Goal: Use online tool/utility: Utilize a website feature to perform a specific function

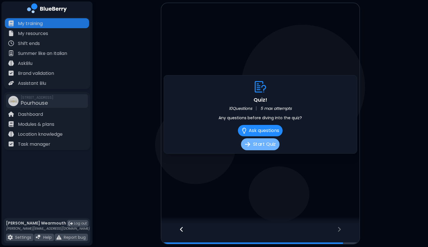
click at [259, 146] on button "Start Quiz" at bounding box center [260, 144] width 38 height 12
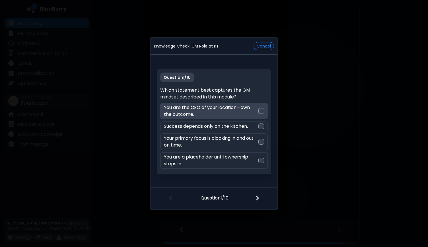
click at [256, 112] on p "You are the CEO of your location—own the outcome." at bounding box center [211, 111] width 94 height 14
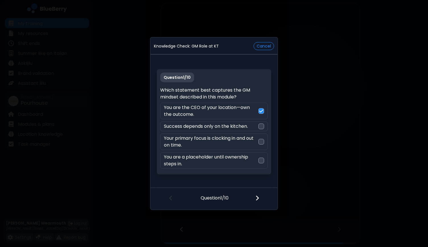
click at [258, 199] on img at bounding box center [257, 198] width 4 height 6
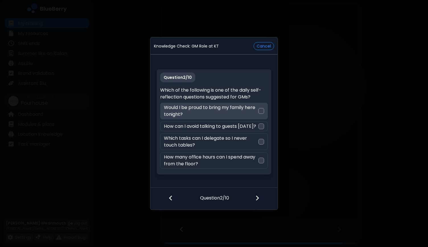
click at [244, 114] on p "Would I be proud to bring my family here tonight?" at bounding box center [211, 111] width 94 height 14
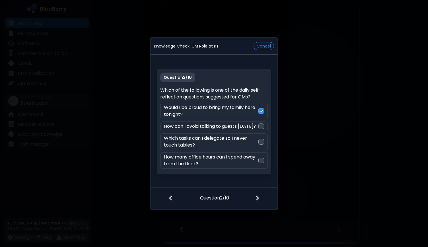
click at [259, 199] on img at bounding box center [257, 198] width 4 height 6
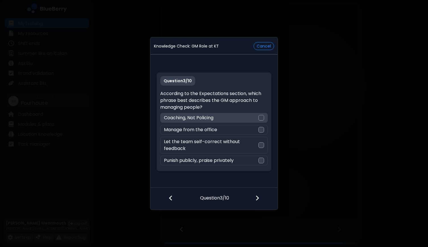
click at [253, 114] on div "Coaching, Not Policing" at bounding box center [213, 118] width 107 height 10
click at [261, 195] on div at bounding box center [261, 198] width 34 height 21
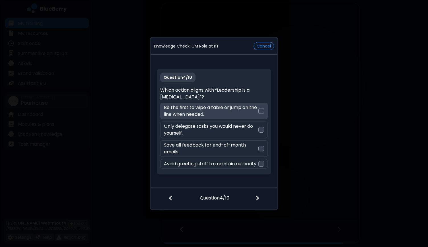
click at [245, 105] on p "Be the first to wipe a table or jump on the line when needed." at bounding box center [211, 111] width 94 height 14
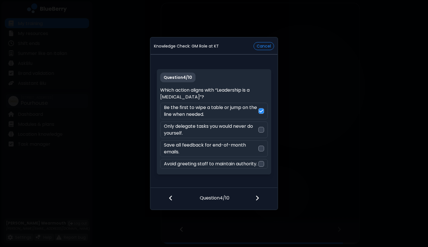
click at [257, 199] on img at bounding box center [257, 198] width 4 height 6
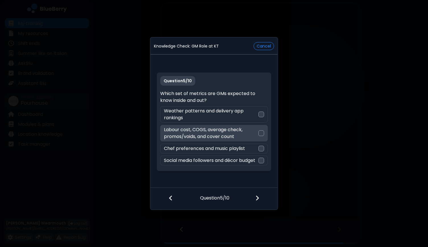
click at [238, 132] on p "Labour cost, COGS, average check, promos/voids, and cover count" at bounding box center [211, 133] width 94 height 14
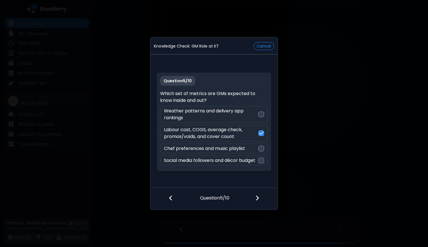
click at [257, 197] on img at bounding box center [257, 198] width 4 height 6
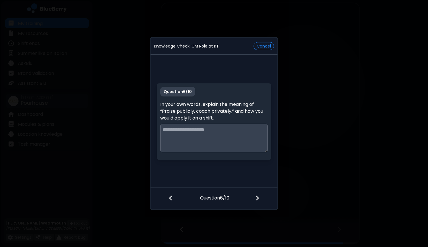
click at [231, 131] on textarea at bounding box center [213, 138] width 107 height 28
click at [213, 131] on textarea "**********" at bounding box center [213, 138] width 107 height 28
click at [204, 139] on textarea "**********" at bounding box center [213, 138] width 107 height 28
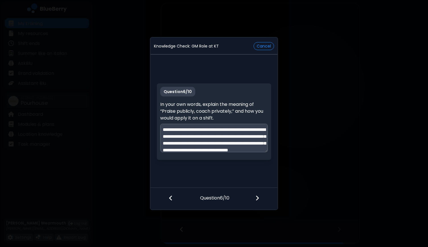
scroll to position [11, 0]
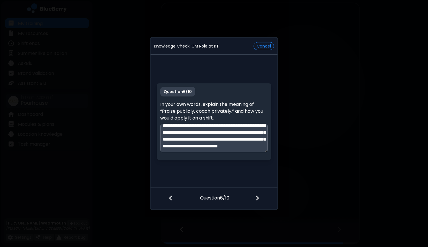
type textarea "**********"
click at [257, 198] on img at bounding box center [257, 198] width 4 height 6
click at [247, 169] on div "**********" at bounding box center [213, 122] width 127 height 132
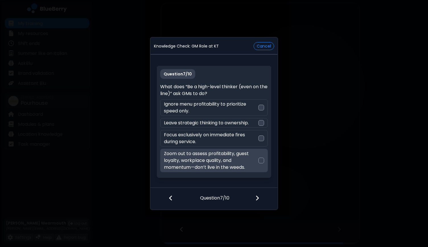
click at [263, 160] on div at bounding box center [261, 161] width 6 height 6
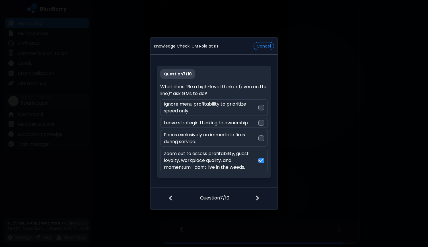
click at [257, 194] on div at bounding box center [261, 198] width 34 height 21
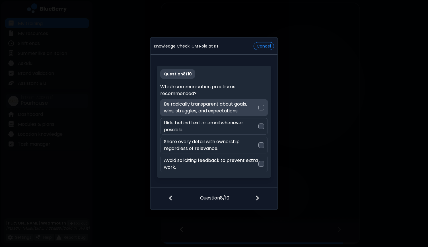
click at [264, 108] on div "Be radically transparent about goals, wins, struggles, and expectations." at bounding box center [213, 107] width 107 height 16
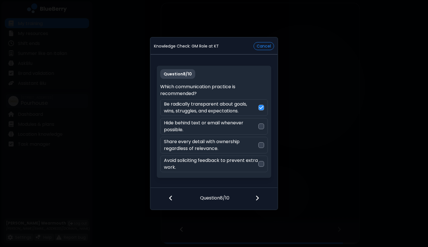
click at [261, 201] on div at bounding box center [261, 198] width 34 height 21
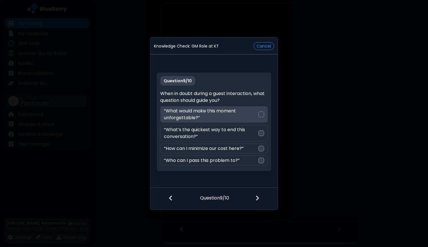
click at [260, 113] on div at bounding box center [261, 115] width 6 height 6
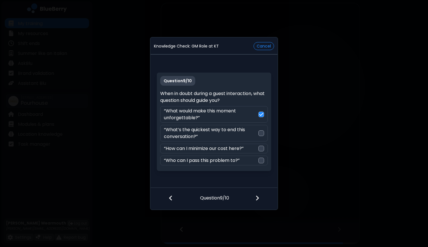
click at [262, 195] on div at bounding box center [261, 198] width 34 height 21
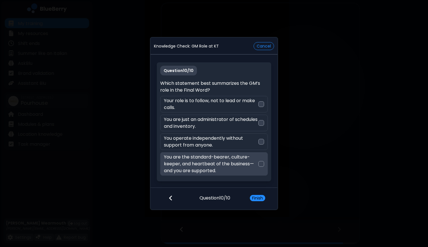
click at [257, 163] on p "You are the standard-bearer, culture-keeper, and heartbeat of the business—and …" at bounding box center [211, 164] width 94 height 20
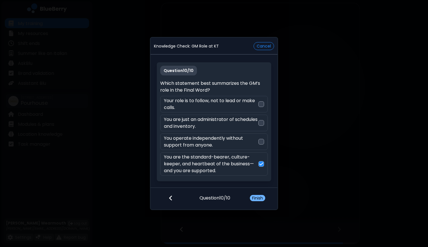
click at [256, 199] on button "Finish" at bounding box center [257, 198] width 15 height 6
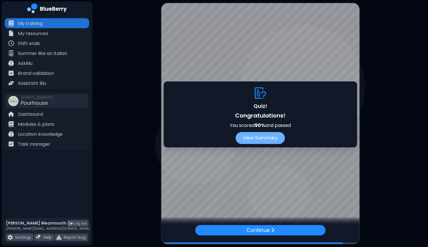
click at [261, 139] on button "View Summary" at bounding box center [260, 138] width 49 height 12
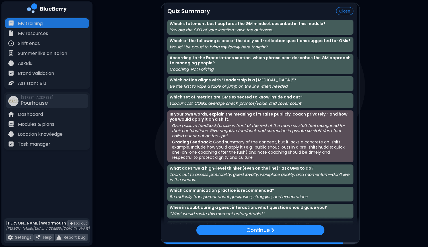
scroll to position [22, 0]
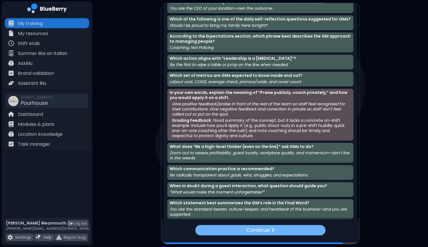
click at [235, 227] on div "Continue" at bounding box center [260, 230] width 130 height 11
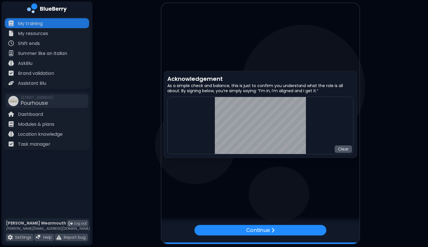
click at [350, 149] on button "Clear" at bounding box center [343, 148] width 17 height 7
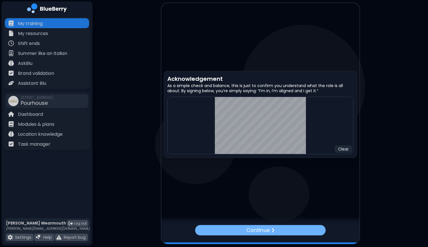
click at [284, 231] on div "Continue" at bounding box center [260, 230] width 131 height 11
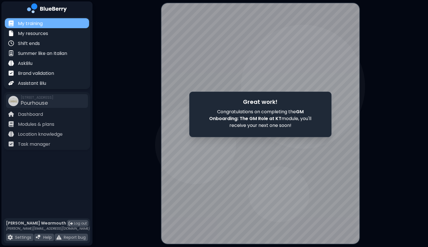
click at [34, 26] on p "My training" at bounding box center [30, 23] width 25 height 7
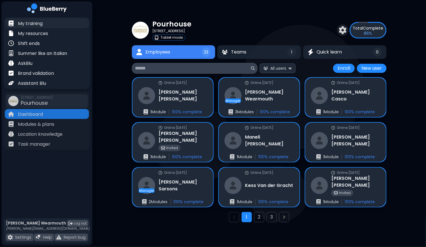
click at [33, 25] on p "My training" at bounding box center [30, 23] width 25 height 7
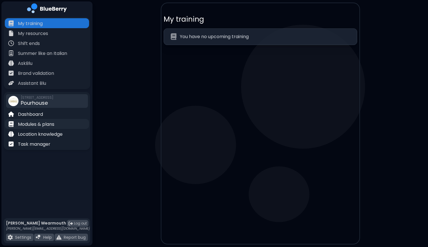
click at [33, 122] on p "Modules & plans" at bounding box center [36, 124] width 36 height 7
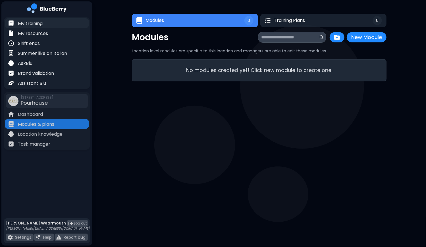
click at [36, 20] on div "My training" at bounding box center [25, 23] width 34 height 7
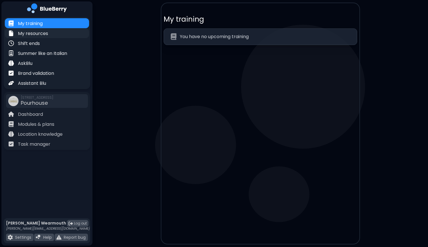
click at [32, 32] on p "My resources" at bounding box center [33, 33] width 30 height 7
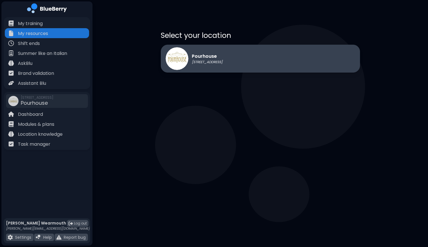
click at [220, 66] on div "Pourhouse [STREET_ADDRESS]" at bounding box center [194, 58] width 57 height 23
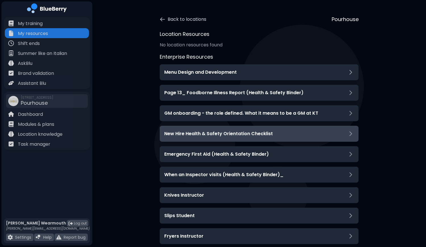
scroll to position [16, 0]
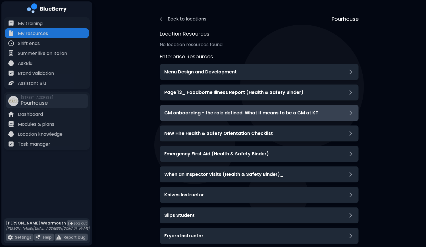
click at [228, 116] on h3 "GM onboarding - the role defined. What it means to be a GM at KT" at bounding box center [241, 113] width 154 height 7
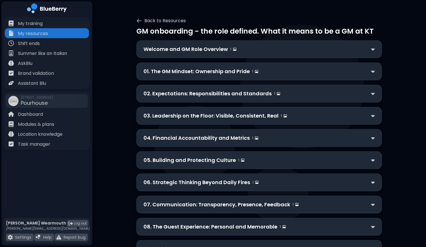
scroll to position [45, 0]
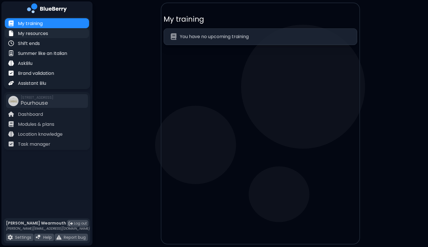
click at [41, 32] on p "My resources" at bounding box center [33, 33] width 30 height 7
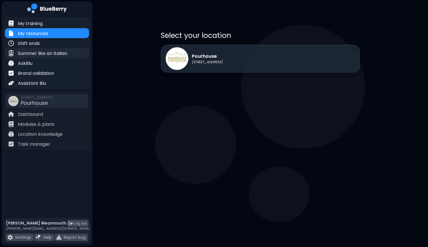
click at [41, 53] on p "Summer like an Italian" at bounding box center [42, 53] width 49 height 7
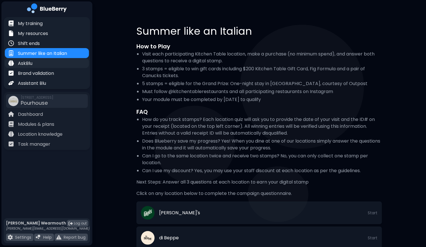
click at [48, 58] on div "AskBlu" at bounding box center [47, 63] width 84 height 10
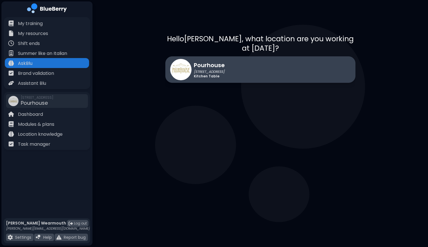
click at [245, 61] on div "Pourhouse [STREET_ADDRESS] Kitchen Table" at bounding box center [260, 69] width 190 height 26
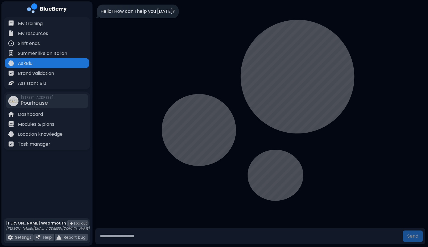
click at [142, 231] on input "text" at bounding box center [249, 235] width 303 height 11
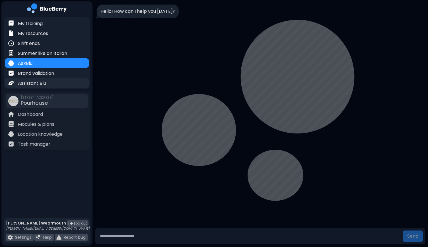
click at [43, 78] on div "Assistant Blu" at bounding box center [47, 83] width 84 height 10
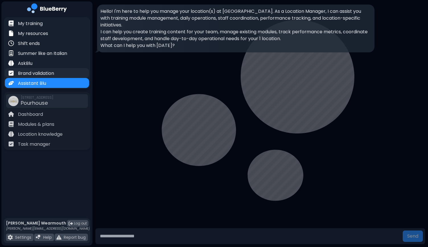
click at [49, 73] on p "Brand validation" at bounding box center [36, 73] width 36 height 7
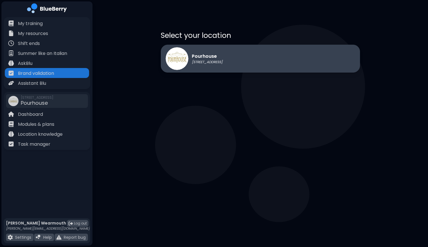
click at [222, 59] on p "Pourhouse" at bounding box center [207, 56] width 31 height 7
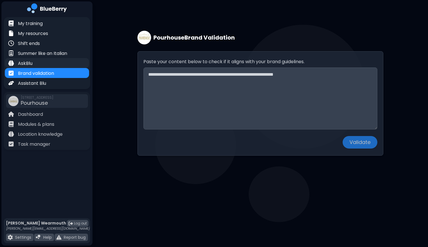
click at [46, 61] on div "AskBlu" at bounding box center [47, 63] width 84 height 10
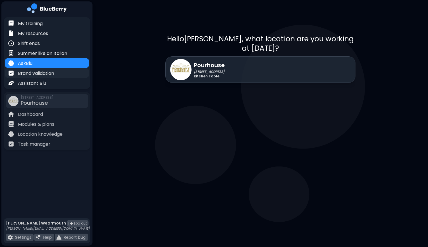
click at [47, 70] on p "Brand validation" at bounding box center [36, 73] width 36 height 7
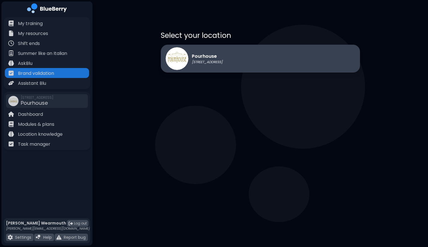
click at [232, 71] on div "Pourhouse [STREET_ADDRESS]" at bounding box center [260, 59] width 199 height 28
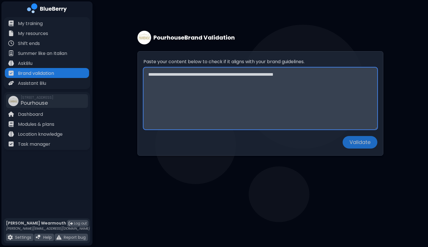
click at [201, 83] on textarea "Paste your content below to check if it aligns with your brand guidelines." at bounding box center [260, 98] width 234 height 62
paste textarea "**********"
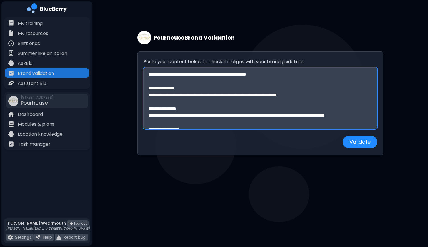
scroll to position [16, 0]
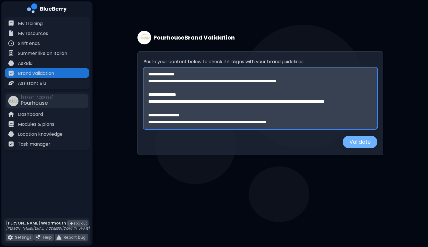
type textarea "**********"
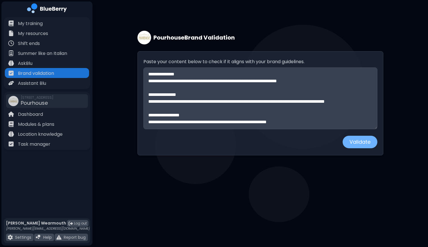
click at [355, 143] on button "Validate" at bounding box center [359, 142] width 35 height 13
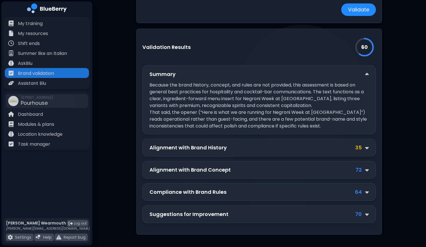
scroll to position [0, 0]
click at [370, 146] on div "Alignment with Brand History 35" at bounding box center [260, 148] width 234 height 18
click at [369, 146] on img at bounding box center [368, 148] width 4 height 6
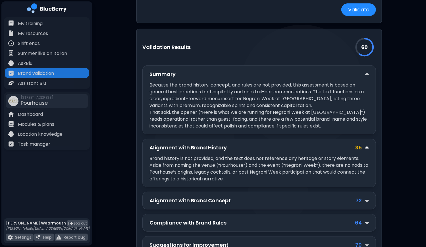
click at [366, 145] on img at bounding box center [368, 148] width 4 height 6
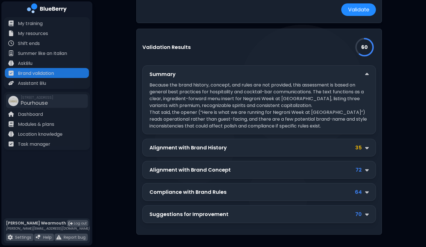
click at [368, 173] on div "Alignment with Brand Concept 72" at bounding box center [260, 170] width 234 height 18
click at [368, 169] on img at bounding box center [368, 170] width 4 height 6
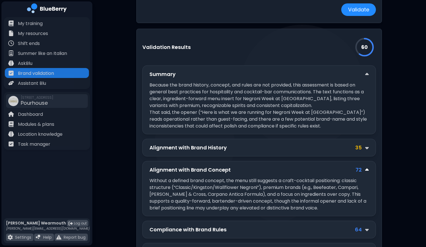
click at [368, 169] on img at bounding box center [368, 170] width 4 height 6
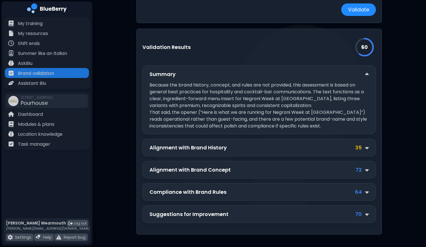
click at [365, 194] on div "64" at bounding box center [362, 192] width 14 height 8
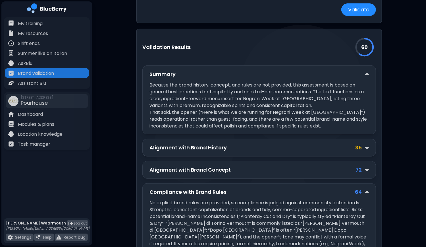
scroll to position [145, 0]
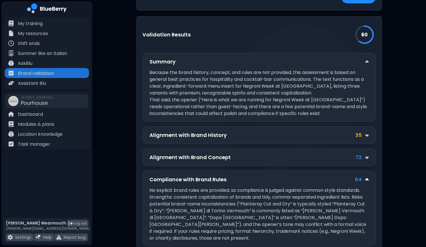
click at [366, 177] on img at bounding box center [368, 180] width 4 height 6
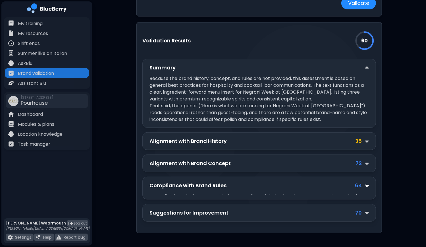
scroll to position [132, 0]
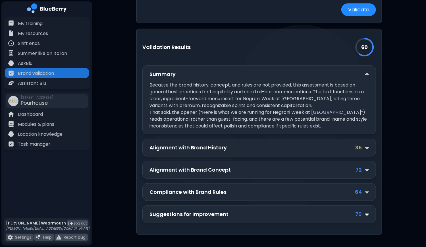
click at [369, 211] on img at bounding box center [368, 214] width 4 height 6
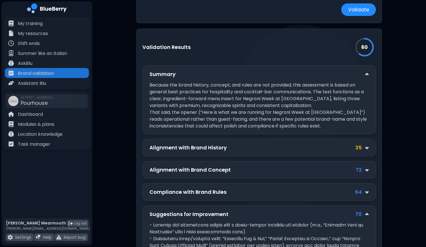
scroll to position [238, 0]
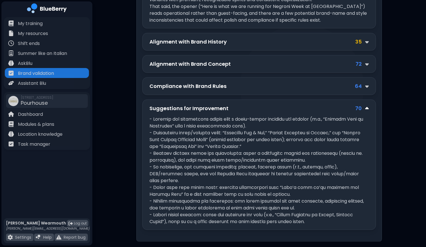
click at [367, 106] on img at bounding box center [368, 109] width 4 height 6
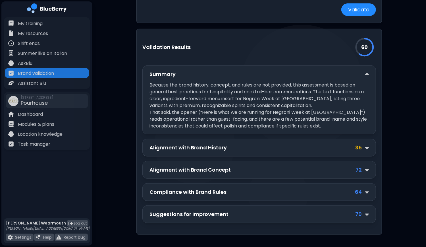
scroll to position [0, 0]
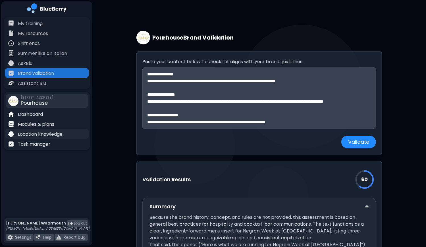
click at [52, 132] on p "Location knowledge" at bounding box center [40, 134] width 45 height 7
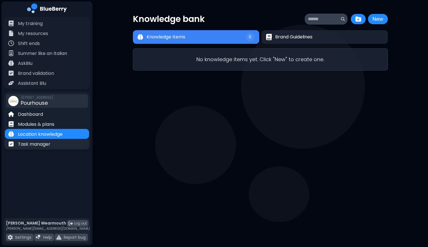
click at [41, 141] on p "Task manager" at bounding box center [34, 144] width 32 height 7
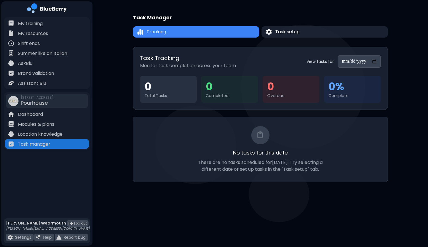
click at [280, 95] on div "Overdue" at bounding box center [291, 95] width 48 height 5
click at [283, 32] on span "Task setup" at bounding box center [286, 31] width 25 height 7
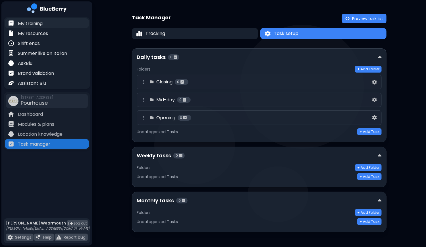
click at [39, 25] on p "My training" at bounding box center [30, 23] width 25 height 7
